Goal: Communication & Community: Answer question/provide support

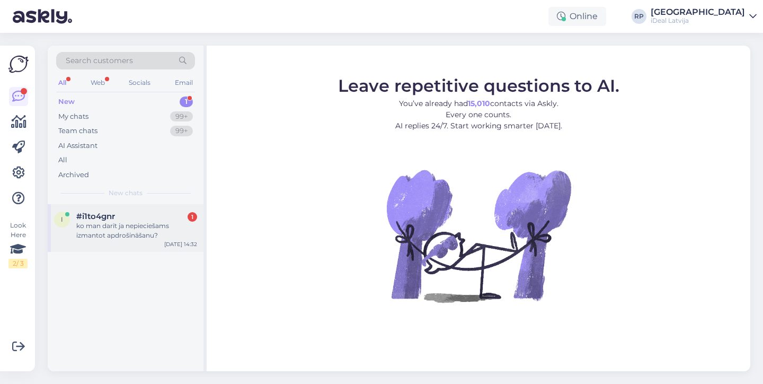
click at [153, 243] on div "i #i1to4gnr 1 ko man darīt ja nepieciešams izmantot apdrošināšanu? [DATE] 14:32" at bounding box center [126, 228] width 156 height 48
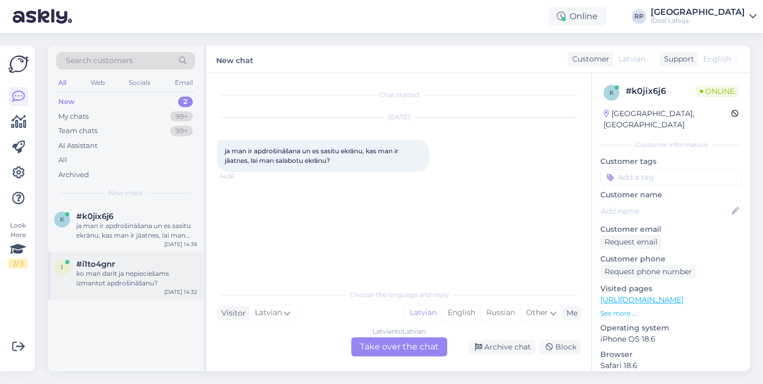
click at [97, 276] on div "ko man darīt ja nepieciešams izmantot apdrošināšanu?" at bounding box center [136, 278] width 121 height 19
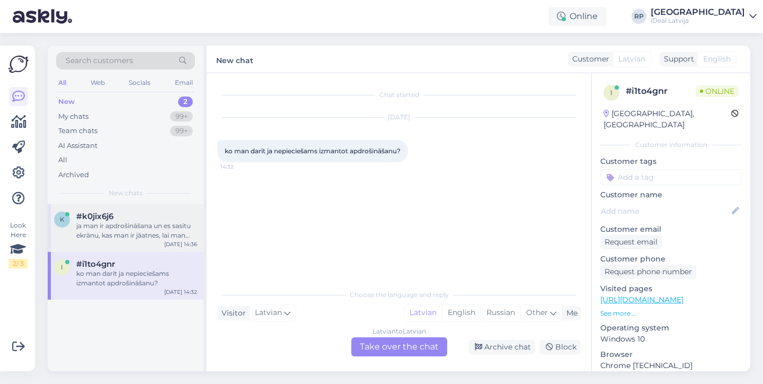
click at [124, 231] on div "ja man ir apdrošināšana un es sasitu ekrānu, kas man ir jāatnes, lai man salabo…" at bounding box center [136, 230] width 121 height 19
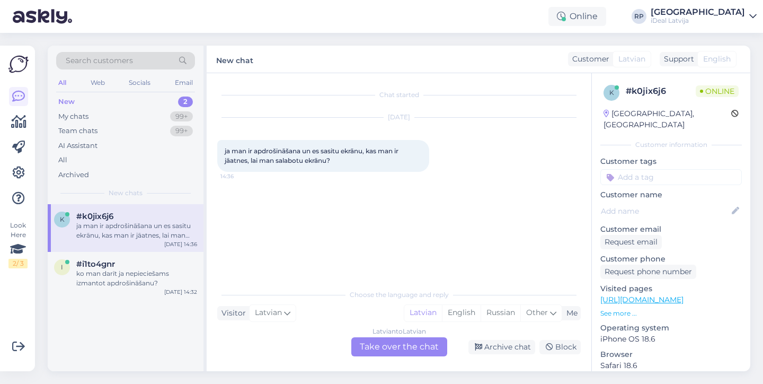
click at [413, 348] on div "Latvian to Latvian Take over the chat" at bounding box center [399, 346] width 96 height 19
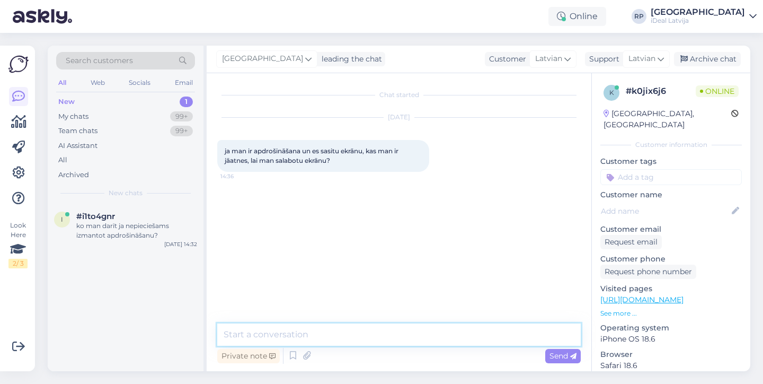
click at [410, 339] on textarea at bounding box center [399, 334] width 364 height 22
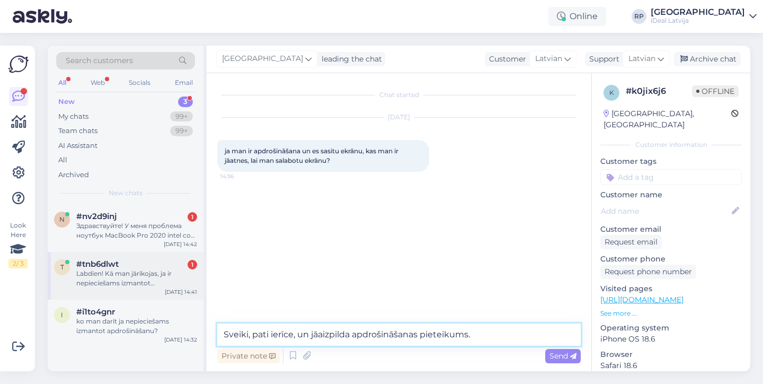
type textarea "Sveiki, pati ierīce, un jāaizpilda apdrošināšanas pieteikums."
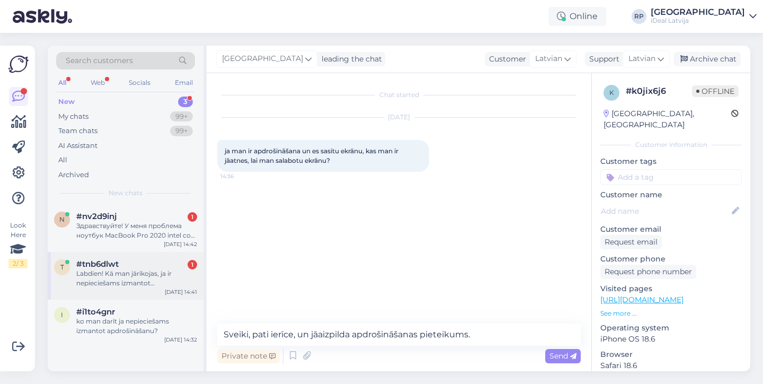
click at [136, 270] on div "Labdien! Kā man jārīkojas, ja ir nepieciešams izmantot apdrošināšanu savam ipho…" at bounding box center [136, 278] width 121 height 19
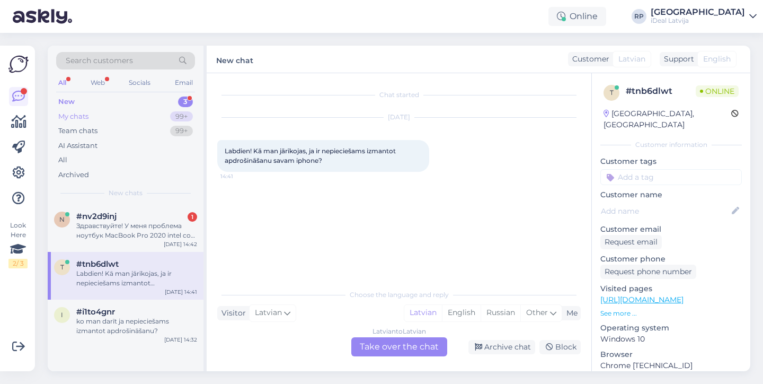
click at [164, 118] on div "My chats 99+" at bounding box center [125, 116] width 139 height 15
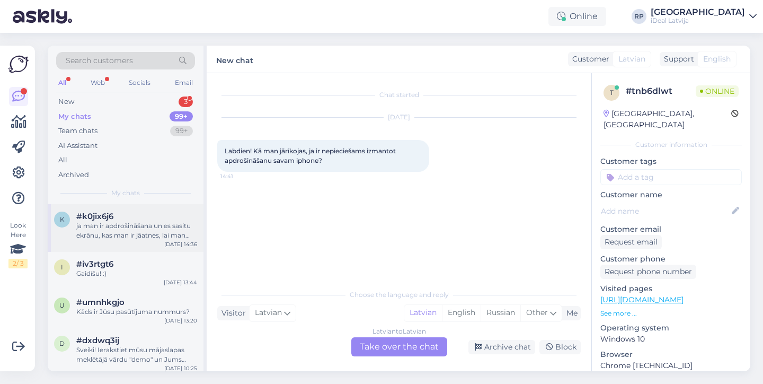
click at [124, 232] on div "ja man ir apdrošināšana un es sasitu ekrānu, kas man ir jāatnes, lai man salabo…" at bounding box center [136, 230] width 121 height 19
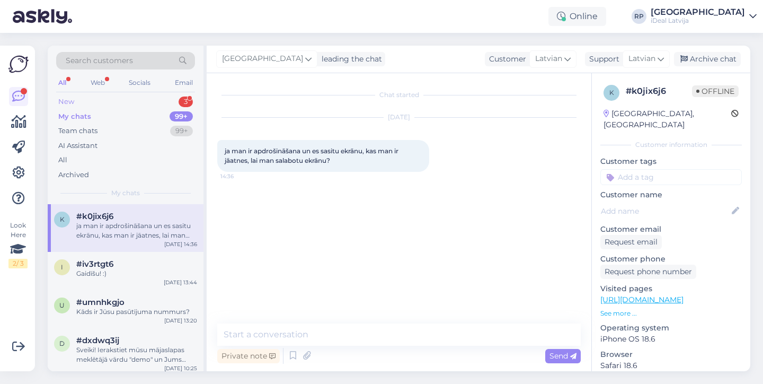
click at [155, 107] on div "New 3" at bounding box center [125, 101] width 139 height 15
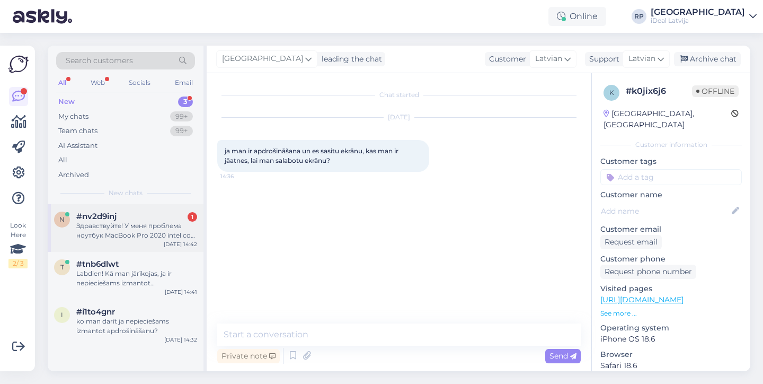
click at [159, 225] on div "Здравствуйте! У меня проблема ноутбук MacBook Pro 2020 intel core i5 экран трещ…" at bounding box center [136, 230] width 121 height 19
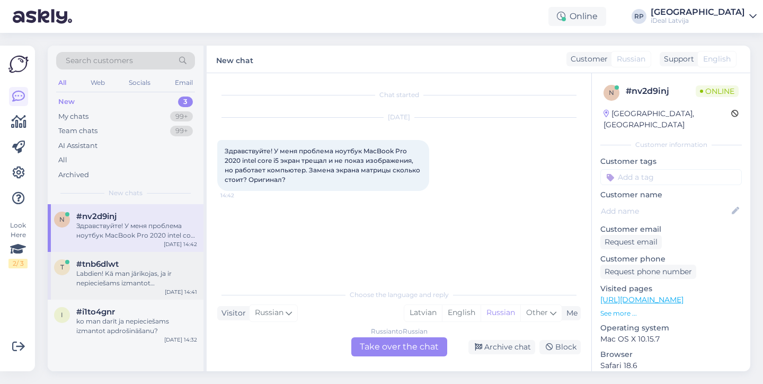
click at [149, 272] on div "Labdien! Kā man jārīkojas, ja ir nepieciešams izmantot apdrošināšanu savam ipho…" at bounding box center [136, 278] width 121 height 19
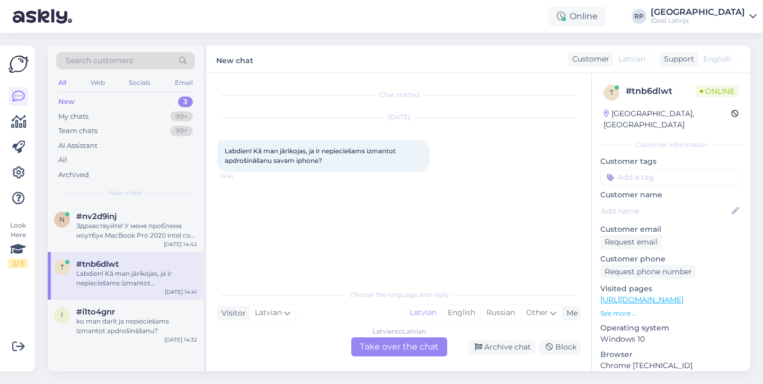
click at [405, 346] on div "Latvian to Latvian Take over the chat" at bounding box center [399, 346] width 96 height 19
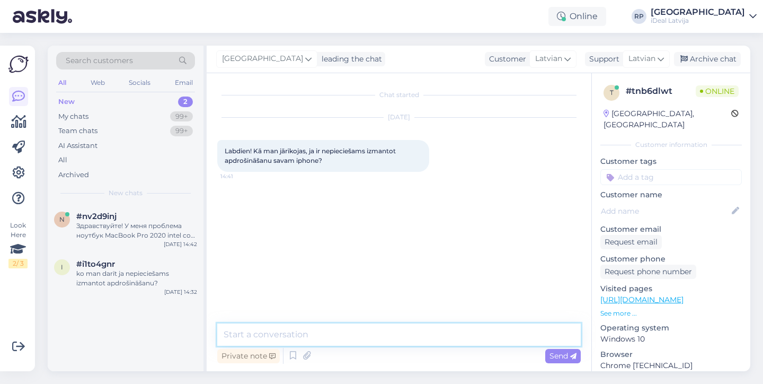
click at [404, 335] on textarea at bounding box center [399, 334] width 364 height 22
type textarea "Sveiki, ja Jums i"
type textarea "Sveiki"
type textarea "Ja Jums ir apdroši"
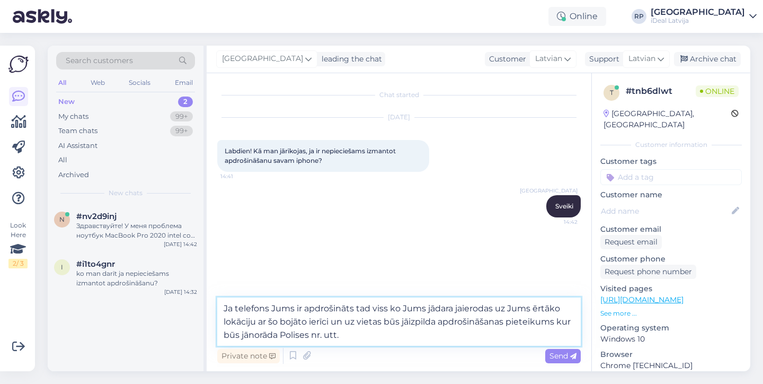
type textarea "Ja telefons Jums ir apdrošināts tad viss ko Jums jādara jaierodas uz Jums ērtāk…"
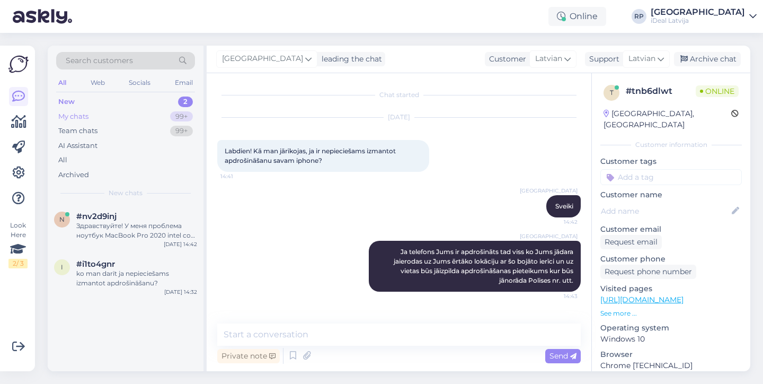
click at [189, 118] on div "99+" at bounding box center [181, 116] width 23 height 11
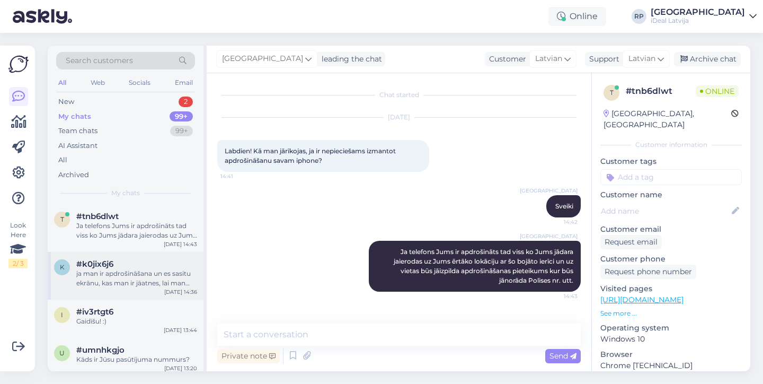
click at [138, 273] on div "ja man ir apdrošināšana un es sasitu ekrānu, kas man ir jāatnes, lai man salabo…" at bounding box center [136, 278] width 121 height 19
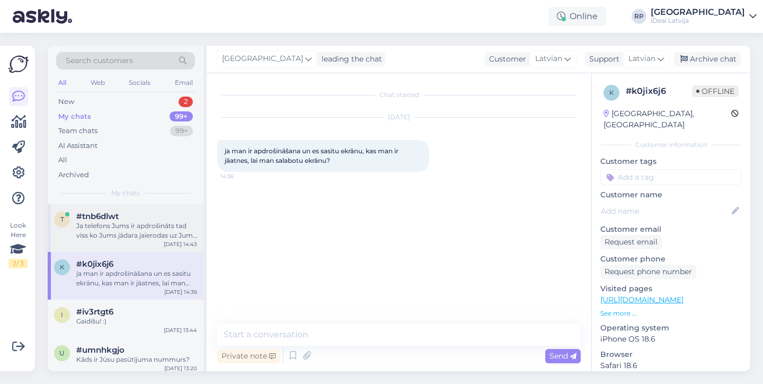
click at [173, 240] on div "[DATE] 14:43" at bounding box center [180, 244] width 33 height 8
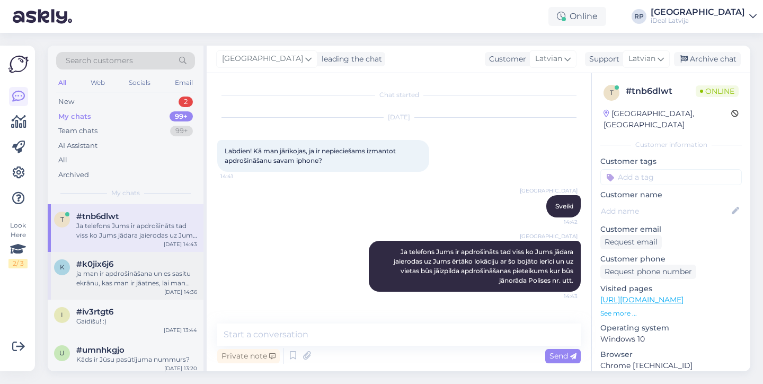
click at [172, 271] on div "ja man ir apdrošināšana un es sasitu ekrānu, kas man ir jāatnes, lai man salabo…" at bounding box center [136, 278] width 121 height 19
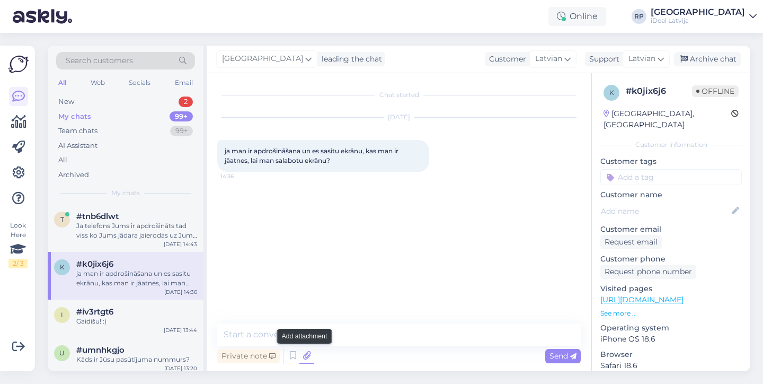
click at [305, 357] on icon at bounding box center [306, 356] width 15 height 16
click at [300, 355] on icon at bounding box center [306, 356] width 15 height 16
click at [292, 357] on icon at bounding box center [293, 356] width 13 height 16
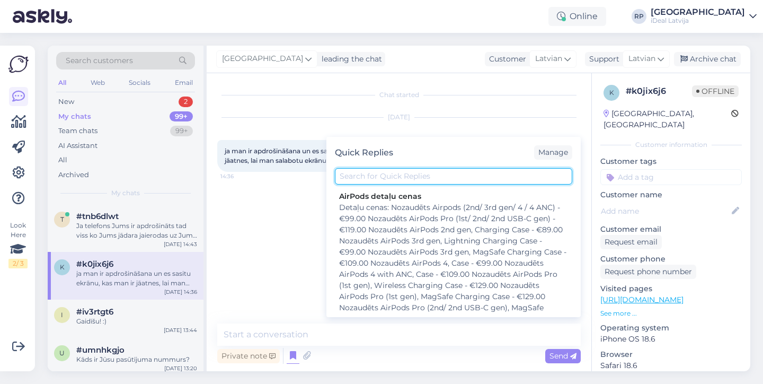
click at [393, 182] on input "text" at bounding box center [453, 176] width 237 height 16
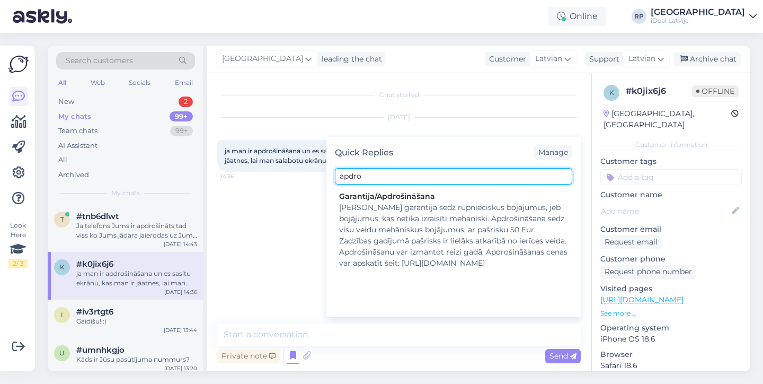
type input "apdro"
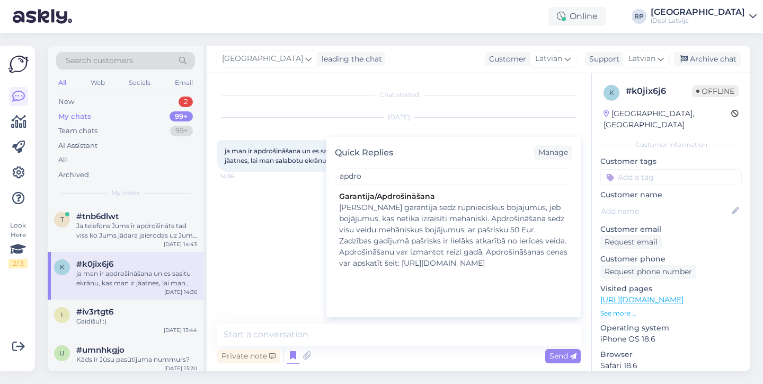
click at [304, 224] on div "Chat started [DATE] ja man ir apdrošināšana un es sasitu ekrānu, kas man ir jāa…" at bounding box center [403, 199] width 373 height 230
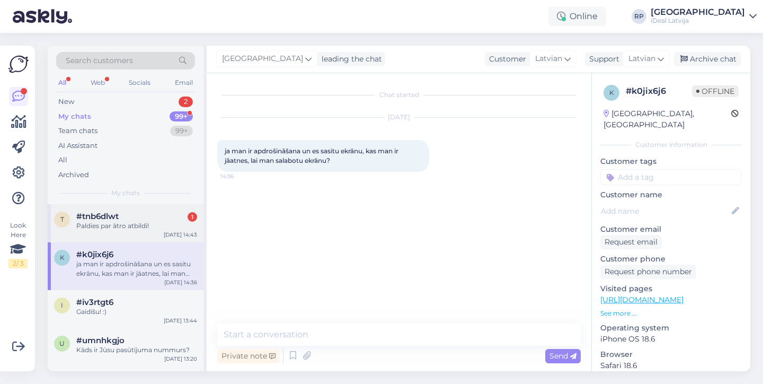
click at [163, 217] on div "#tnb6dlwt 1" at bounding box center [136, 216] width 121 height 10
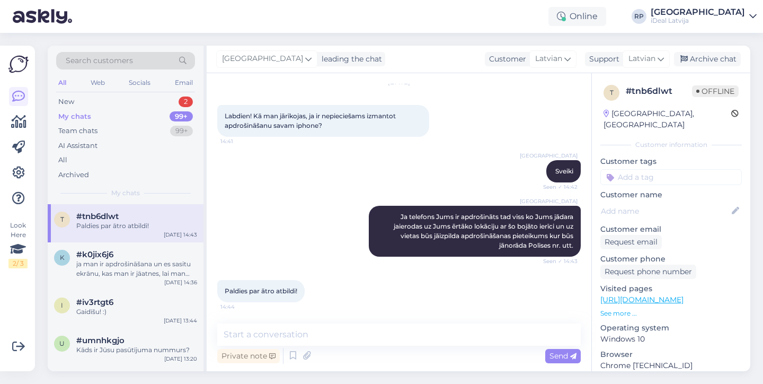
scroll to position [35, 0]
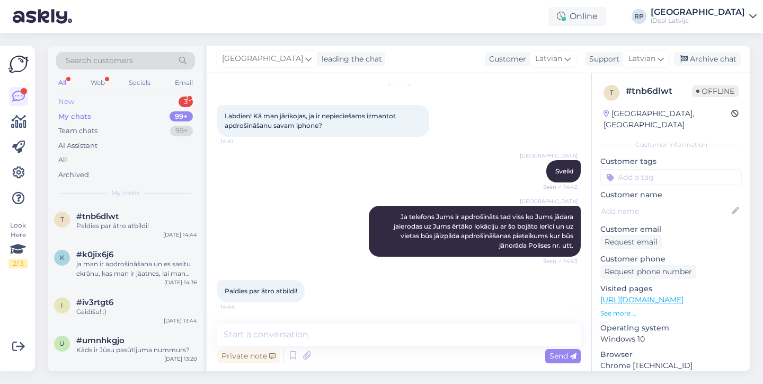
click at [150, 98] on div "New 3" at bounding box center [125, 101] width 139 height 15
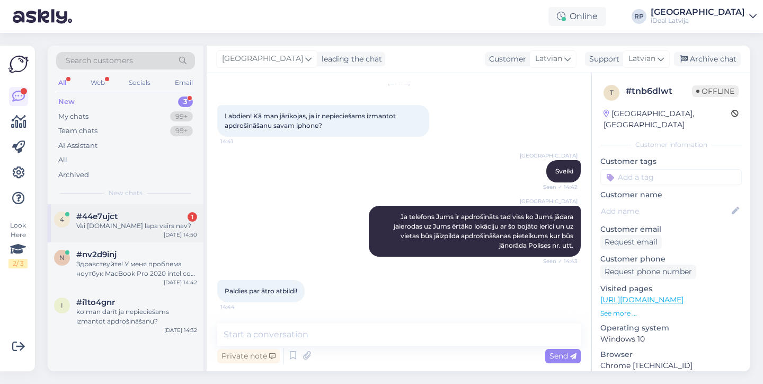
click at [111, 217] on span "#44e7ujct" at bounding box center [96, 216] width 41 height 10
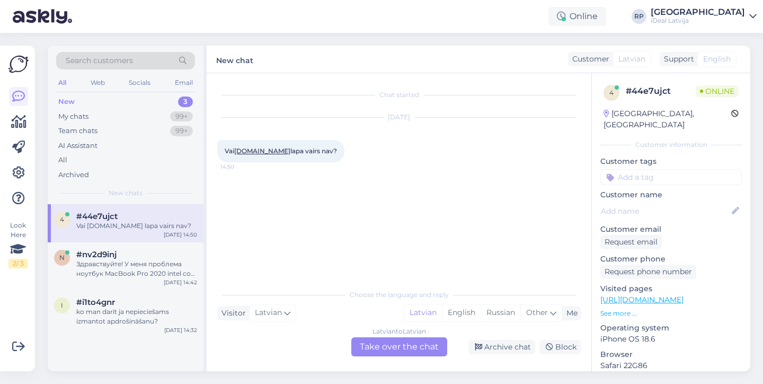
click at [389, 342] on div "Latvian to Latvian Take over the chat" at bounding box center [399, 346] width 96 height 19
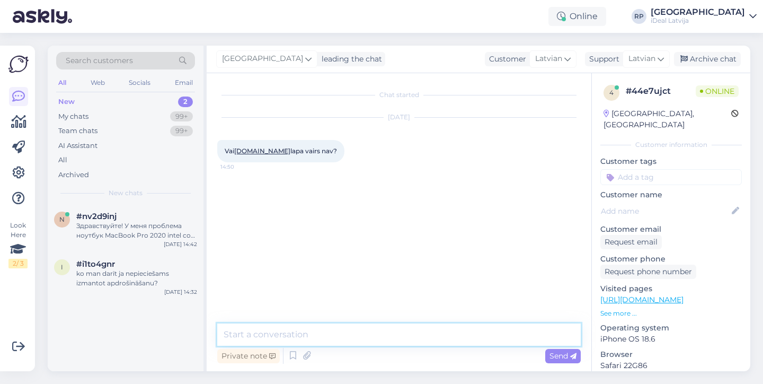
click at [376, 337] on textarea at bounding box center [399, 334] width 364 height 22
type textarea "n"
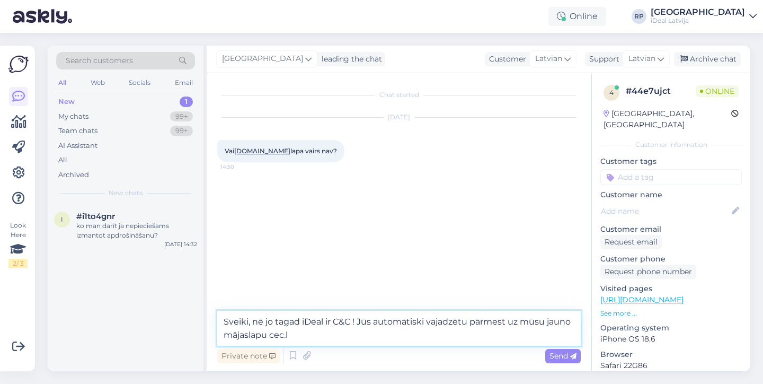
type textarea "Sveiki, nē jo tagad iDeal ir C&C ! Jūs automātiski vajadzētu pārmest uz mūsu ja…"
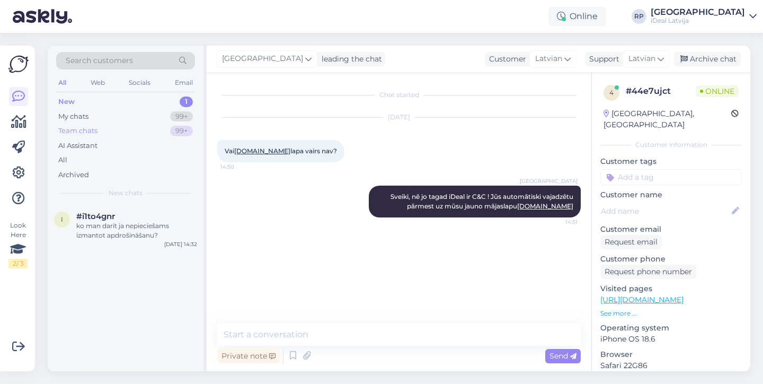
click at [121, 131] on div "Team chats 99+" at bounding box center [125, 130] width 139 height 15
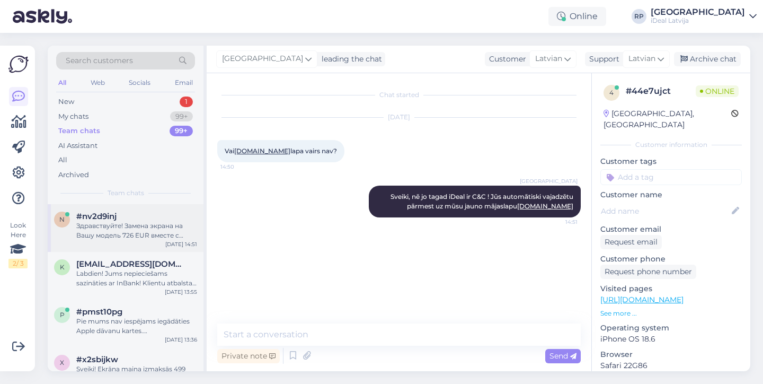
click at [142, 222] on div "Здравствуйте! Замена экрана на Вашу модель 726 EUR вместе с работой." at bounding box center [136, 230] width 121 height 19
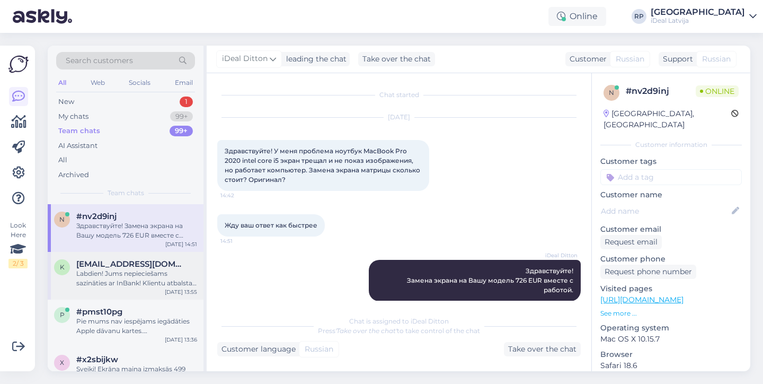
scroll to position [3, 0]
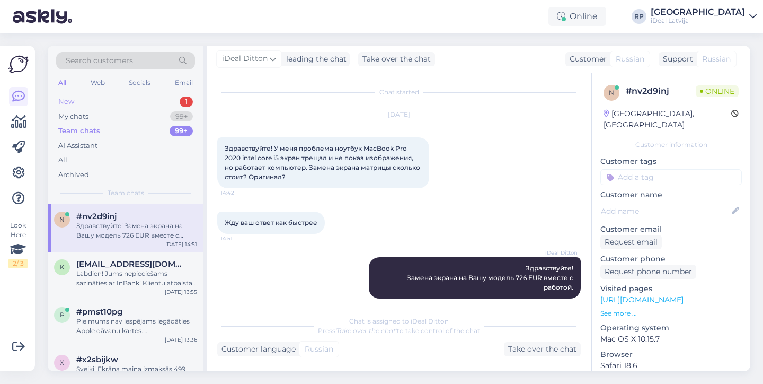
click at [159, 103] on div "New 1" at bounding box center [125, 101] width 139 height 15
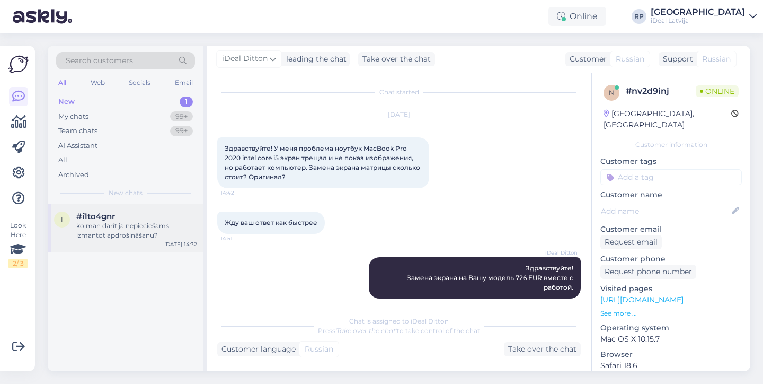
click at [144, 232] on div "ko man darīt ja nepieciešams izmantot apdrošināšanu?" at bounding box center [136, 230] width 121 height 19
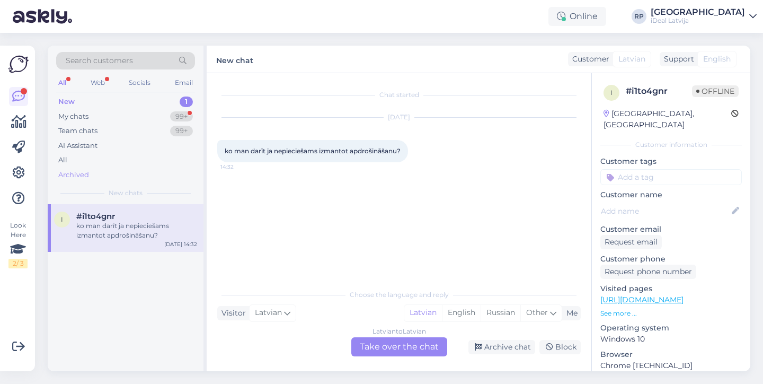
click at [81, 167] on div "Archived" at bounding box center [125, 174] width 139 height 15
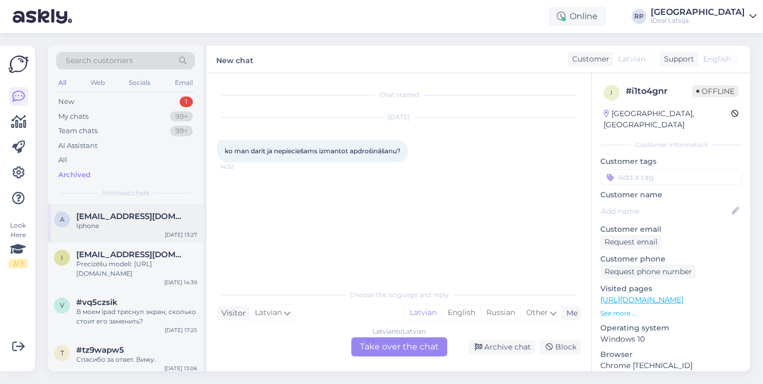
click at [108, 217] on span "[EMAIL_ADDRESS][DOMAIN_NAME]" at bounding box center [131, 216] width 110 height 10
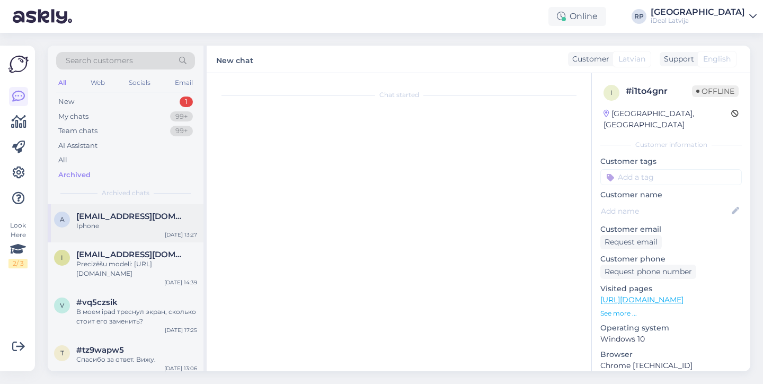
scroll to position [296, 0]
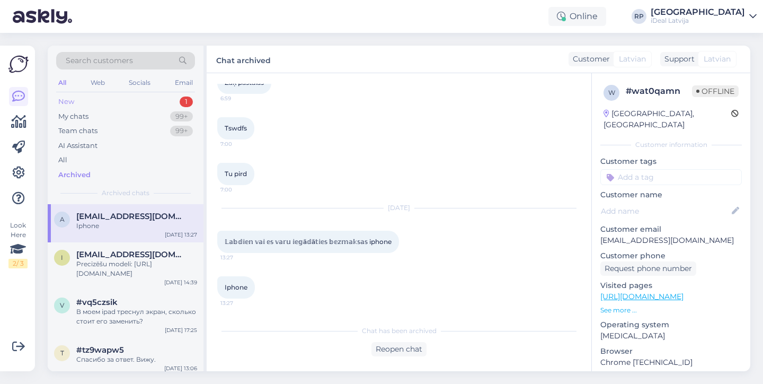
click at [121, 100] on div "New 1" at bounding box center [125, 101] width 139 height 15
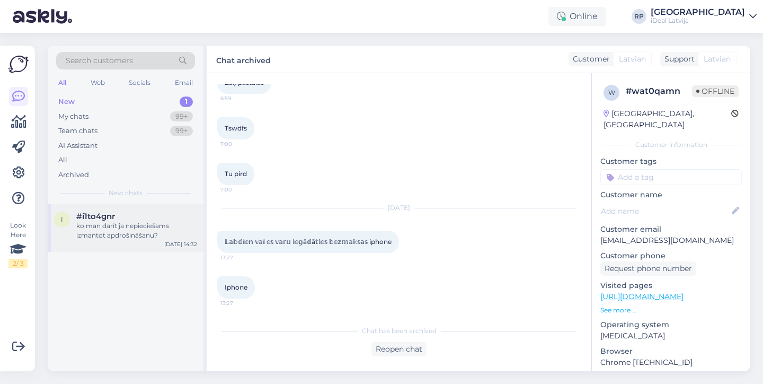
click at [132, 223] on div "ko man darīt ja nepieciešams izmantot apdrošināšanu?" at bounding box center [136, 230] width 121 height 19
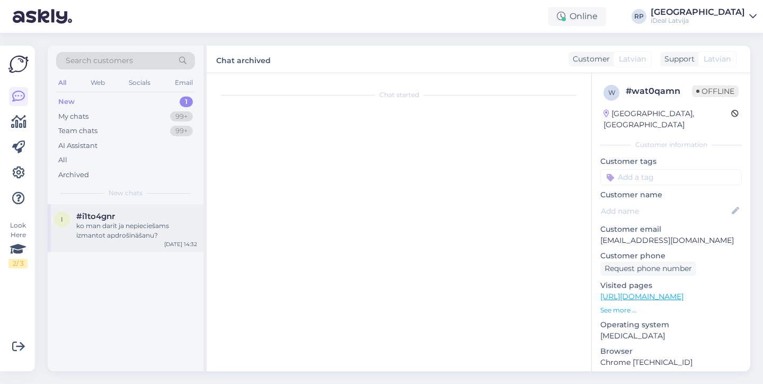
scroll to position [0, 0]
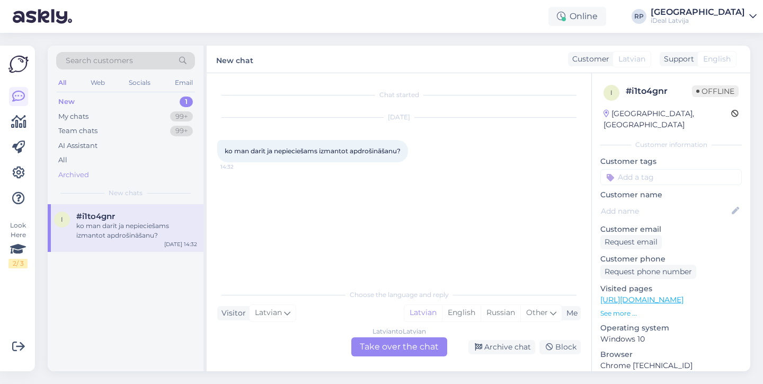
click at [144, 168] on div "Archived" at bounding box center [125, 174] width 139 height 15
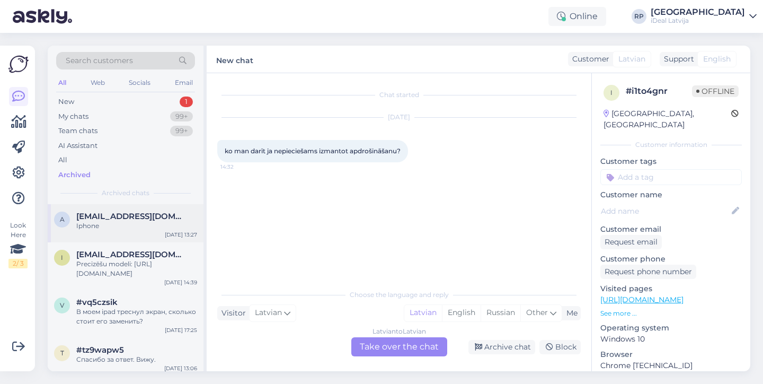
click at [141, 211] on span "[EMAIL_ADDRESS][DOMAIN_NAME]" at bounding box center [131, 216] width 110 height 10
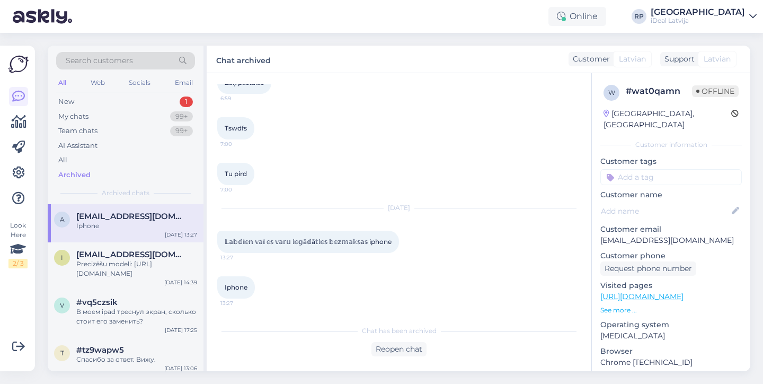
scroll to position [296, 0]
click at [107, 101] on div "New 1" at bounding box center [125, 101] width 139 height 15
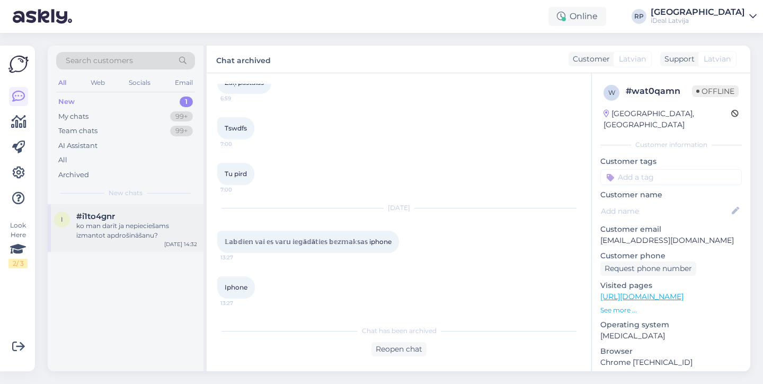
click at [171, 229] on div "ko man darīt ja nepieciešams izmantot apdrošināšanu?" at bounding box center [136, 230] width 121 height 19
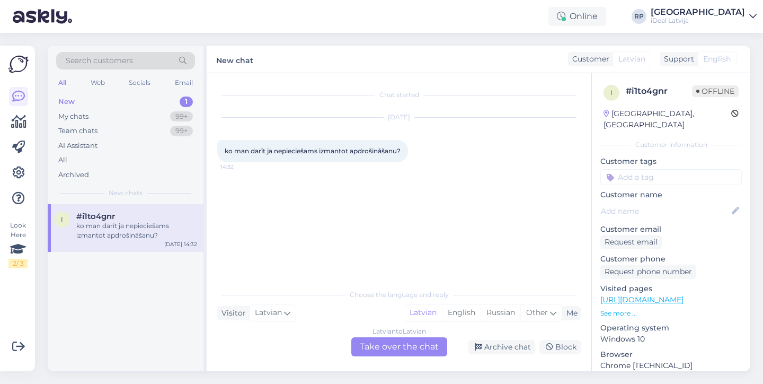
scroll to position [0, 0]
